Goal: Task Accomplishment & Management: Manage account settings

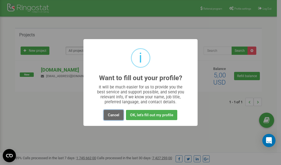
click at [112, 115] on button "Cancel" at bounding box center [114, 115] width 20 height 10
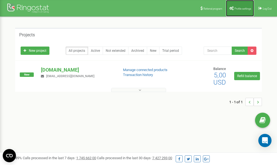
click at [242, 7] on span "Profile settings" at bounding box center [243, 8] width 17 height 3
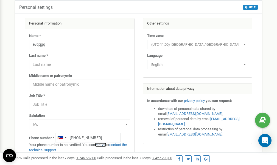
click at [103, 145] on link "verify it" at bounding box center [100, 144] width 11 height 4
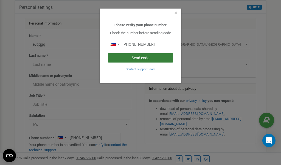
click at [137, 58] on button "Send code" at bounding box center [140, 57] width 65 height 9
